Goal: Task Accomplishment & Management: Complete application form

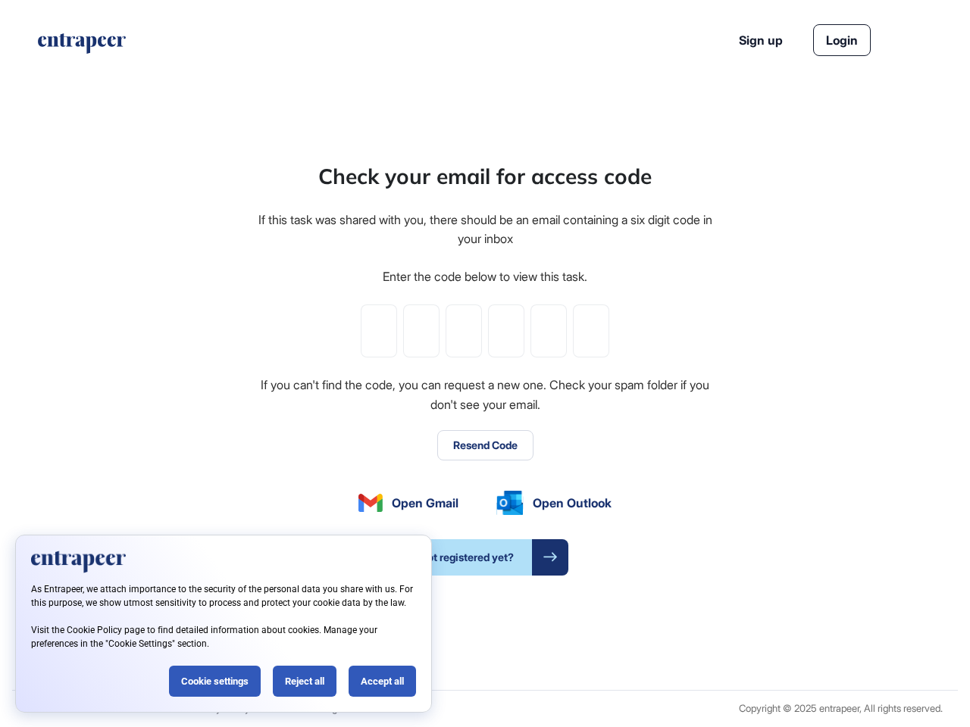
click at [485, 364] on div "Check your email for access code If this task was shared with you, there should…" at bounding box center [485, 368] width 458 height 415
click at [379, 331] on input "tel" at bounding box center [379, 331] width 36 height 53
click at [421, 331] on input "tel" at bounding box center [421, 331] width 36 height 53
click at [464, 331] on input "tel" at bounding box center [464, 331] width 36 height 53
click at [506, 331] on input "tel" at bounding box center [506, 331] width 36 height 53
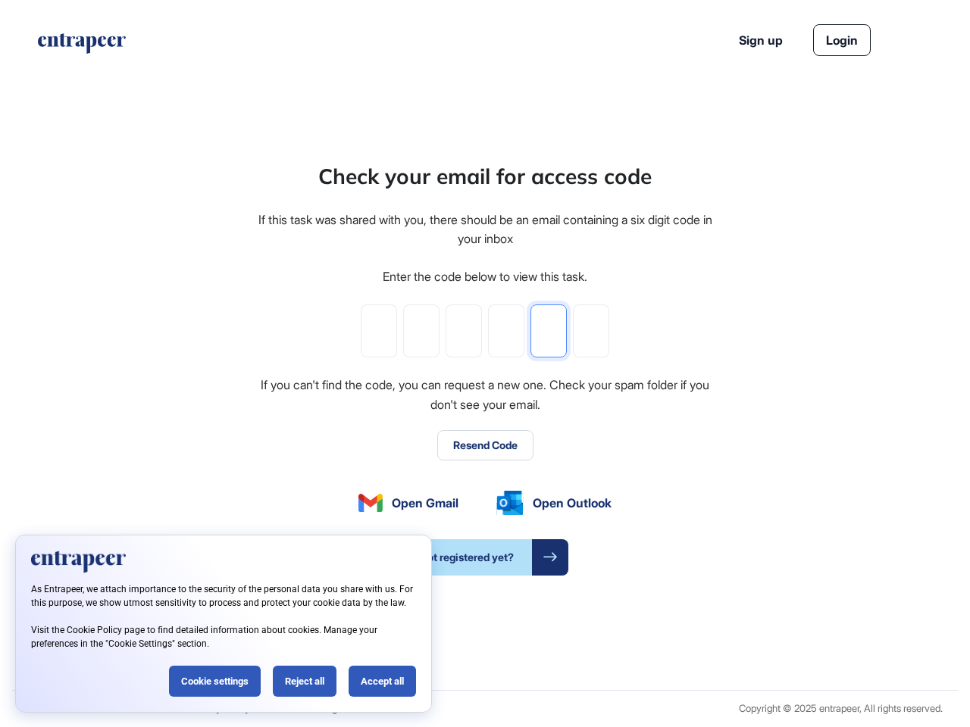
click at [549, 331] on input "tel" at bounding box center [548, 331] width 36 height 53
click at [591, 331] on input "tel" at bounding box center [591, 331] width 36 height 53
click at [485, 446] on button "Resend Code" at bounding box center [485, 445] width 96 height 30
